Goal: Check status: Check status

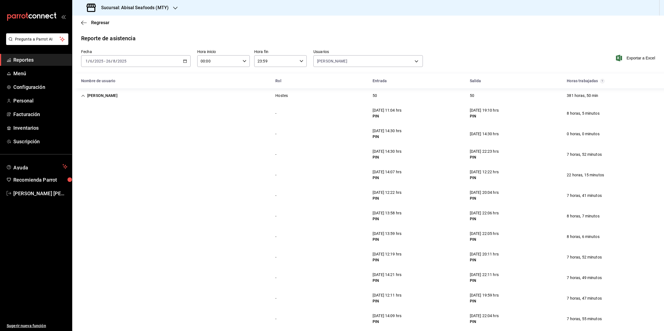
scroll to position [807, 0]
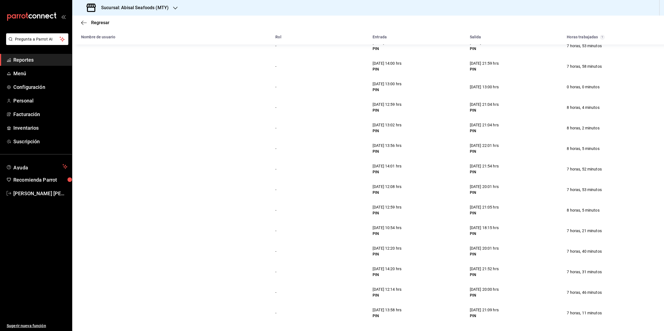
click at [55, 61] on span "Reportes" at bounding box center [40, 59] width 54 height 7
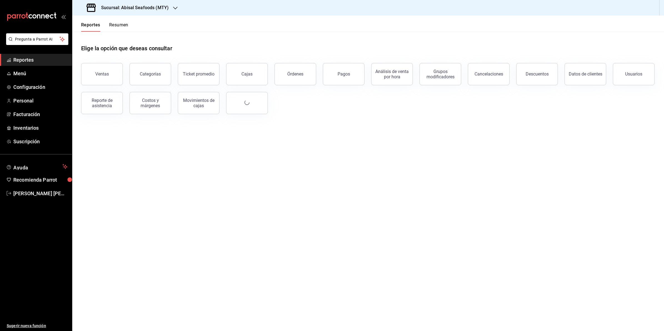
click at [142, 6] on h3 "Sucursal: Abisal Seafoods (MTY)" at bounding box center [133, 7] width 72 height 7
click at [113, 50] on div "Market Abisal (Mty)" at bounding box center [114, 49] width 74 height 6
click at [97, 105] on div "Reporte de asistencia" at bounding box center [102, 103] width 34 height 11
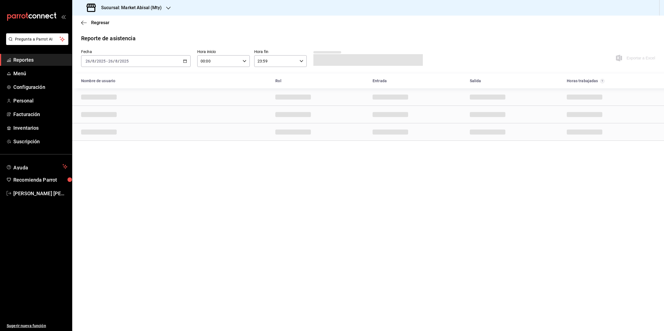
click at [186, 61] on \(Stroke\) "button" at bounding box center [185, 61] width 3 height 0
click at [113, 136] on li "Rango de fechas" at bounding box center [107, 140] width 52 height 12
click at [164, 147] on abbr "27" at bounding box center [165, 147] width 4 height 4
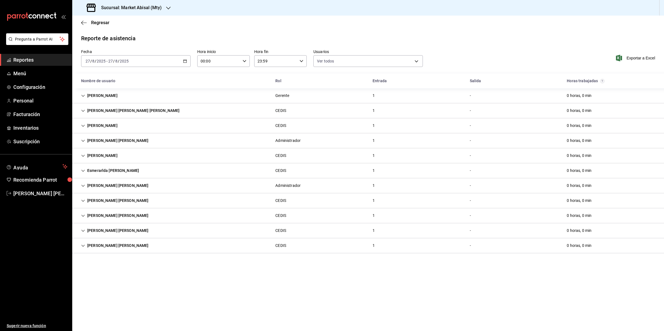
click at [103, 234] on div "[PERSON_NAME] [PERSON_NAME]" at bounding box center [115, 231] width 76 height 10
click at [101, 111] on div "[PERSON_NAME] [PERSON_NAME] [PERSON_NAME]" at bounding box center [130, 111] width 107 height 10
